Goal: Transaction & Acquisition: Purchase product/service

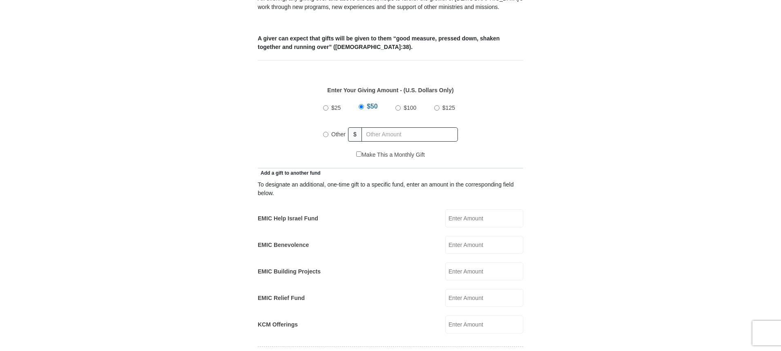
scroll to position [323, 0]
click at [324, 105] on input "$25" at bounding box center [325, 107] width 5 height 5
radio input "true"
click at [325, 103] on input "$25" at bounding box center [325, 105] width 5 height 5
click at [326, 131] on input "Other" at bounding box center [325, 133] width 5 height 5
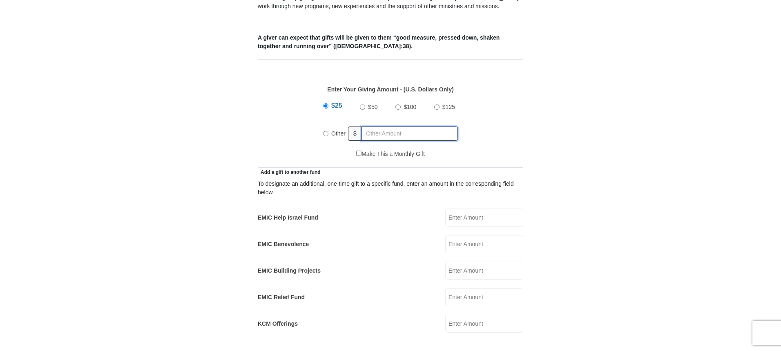
radio input "true"
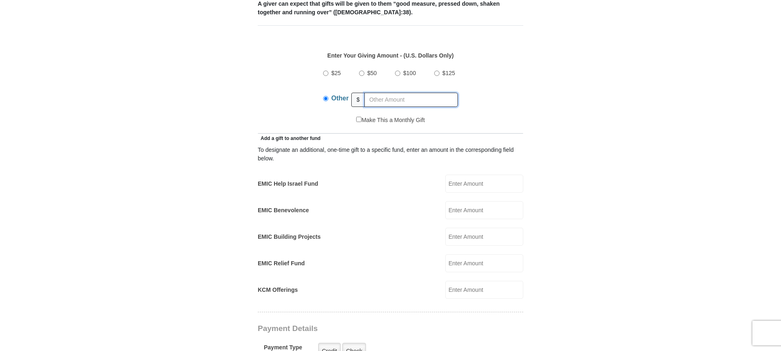
scroll to position [358, 0]
click at [467, 228] on input "EMIC Building Projects" at bounding box center [484, 236] width 78 height 18
type input "25.00"
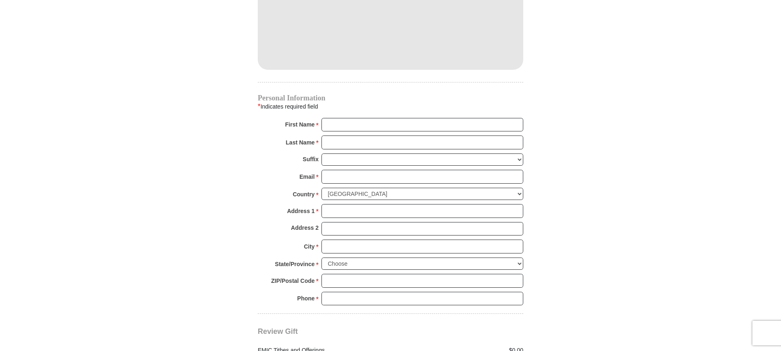
scroll to position [738, 0]
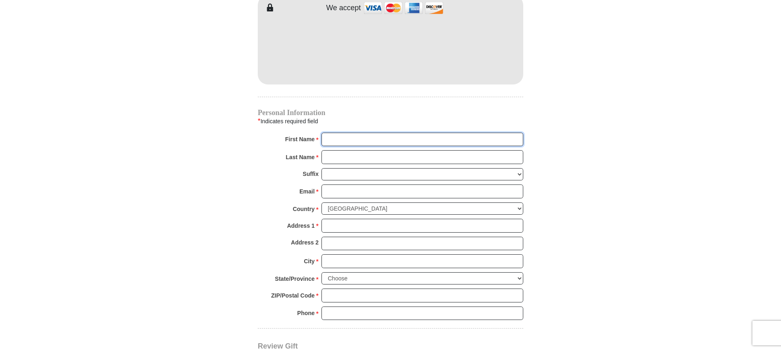
click at [334, 133] on input "First Name *" at bounding box center [422, 140] width 202 height 14
type input "[PERSON_NAME]"
click at [332, 150] on input "Last Name *" at bounding box center [422, 157] width 202 height 14
type input "Dove"
click at [333, 185] on input "Email *" at bounding box center [422, 192] width 202 height 14
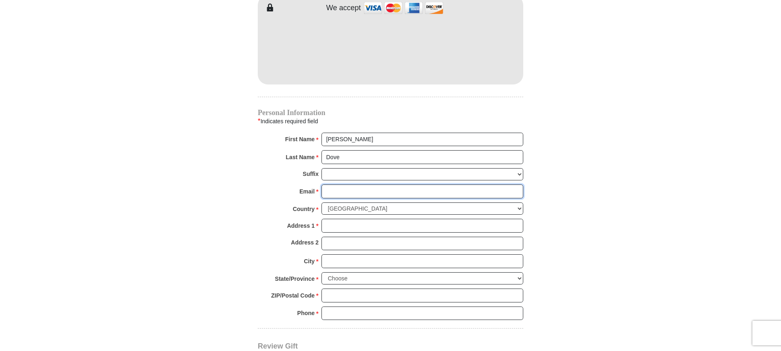
type input "[EMAIL_ADDRESS][DOMAIN_NAME]"
type input "[STREET_ADDRESS]"
type input "LANCASTER"
select select "OH"
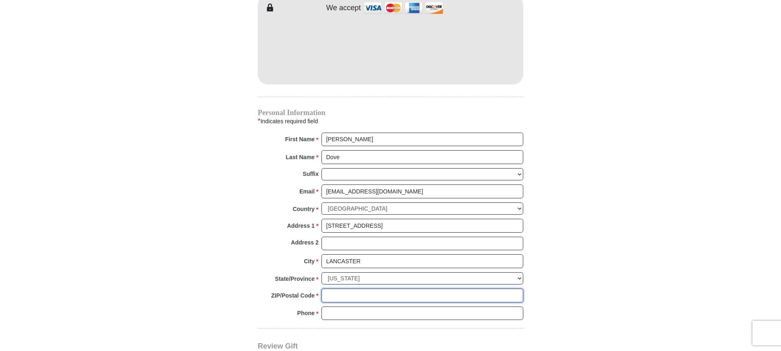
type input "43130"
type input "6146575533"
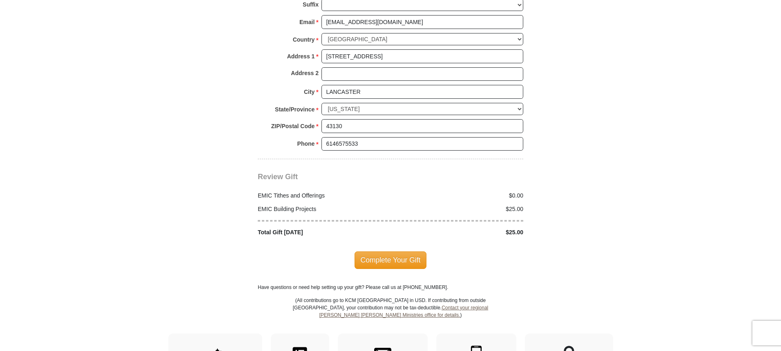
scroll to position [909, 0]
click at [388, 250] on span "Complete Your Gift" at bounding box center [390, 258] width 72 height 17
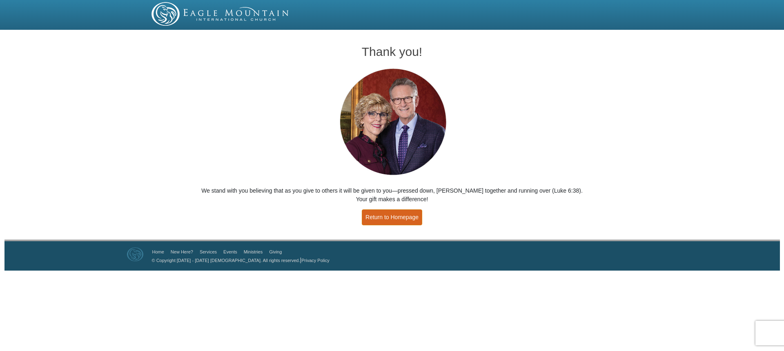
click at [398, 218] on link "Return to Homepage" at bounding box center [392, 218] width 60 height 16
